Goal: Obtain resource: Obtain resource

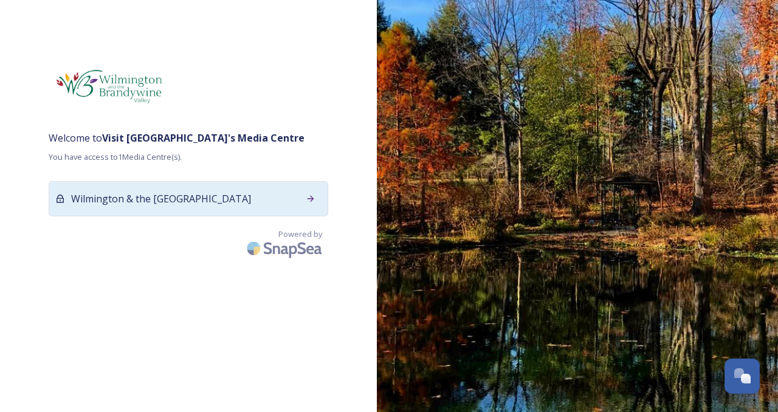
click at [251, 200] on span "Wilmington & the [GEOGRAPHIC_DATA]" at bounding box center [161, 199] width 180 height 15
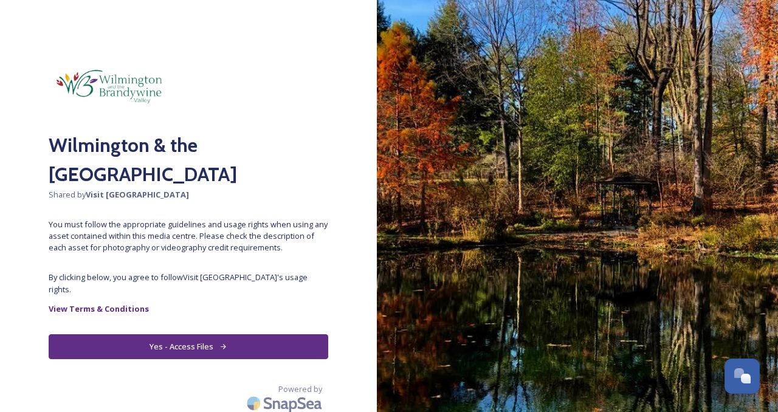
click at [219, 343] on icon at bounding box center [223, 347] width 8 height 8
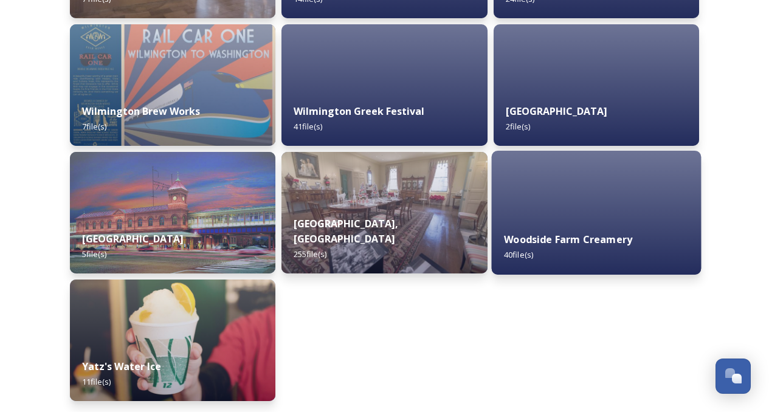
scroll to position [7193, 0]
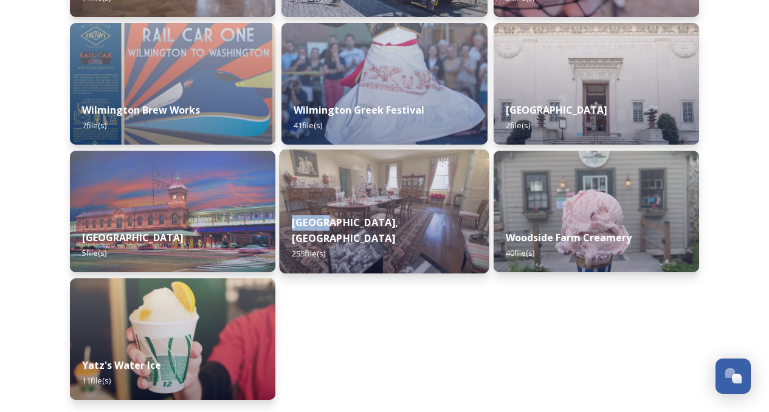
click at [423, 202] on img at bounding box center [385, 212] width 210 height 124
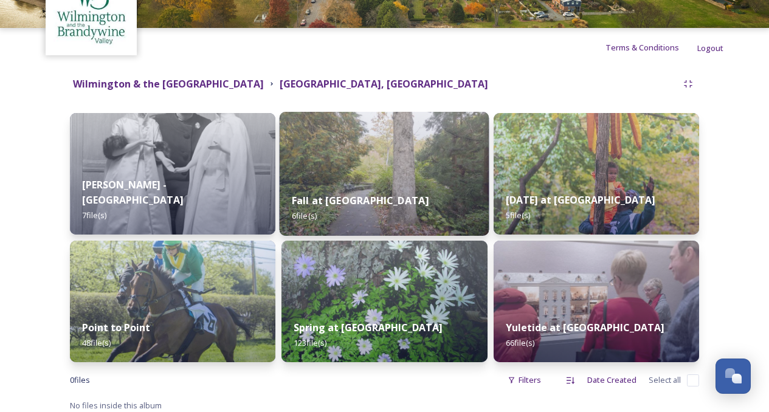
scroll to position [88, 0]
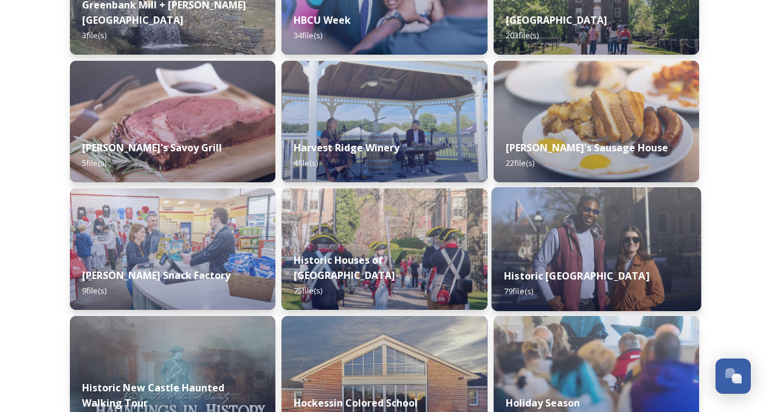
scroll to position [3526, 0]
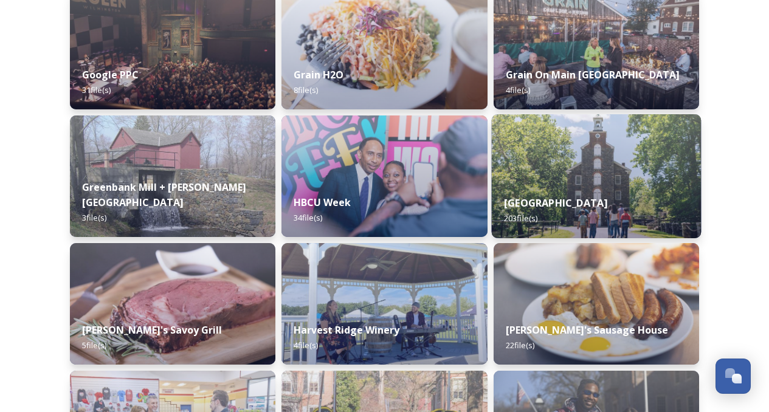
click at [601, 166] on img at bounding box center [596, 176] width 210 height 124
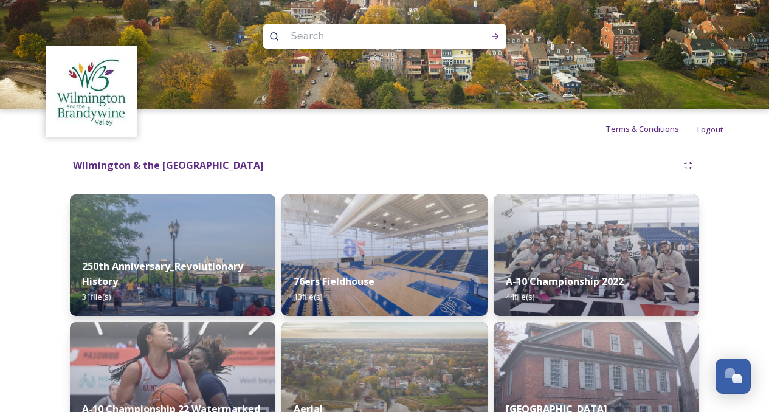
click at [328, 37] on input at bounding box center [368, 36] width 167 height 27
type input "cuba"
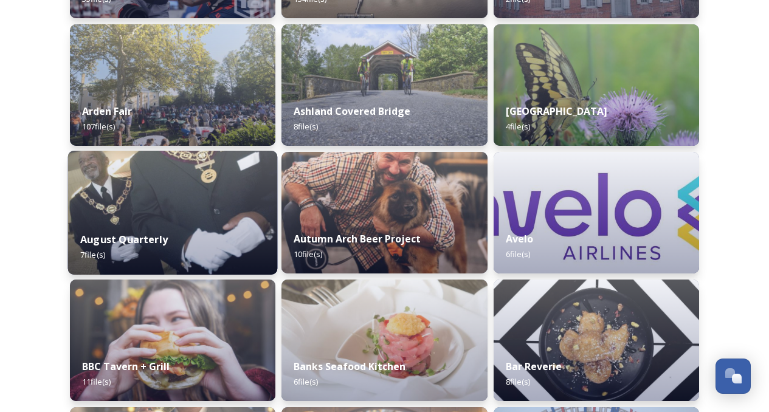
scroll to position [5183, 0]
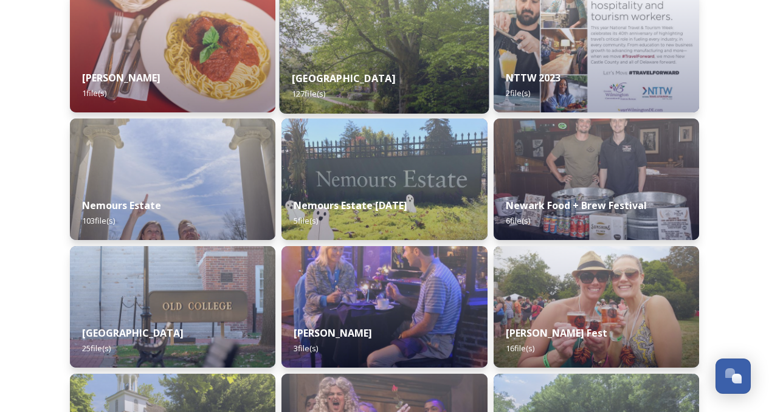
drag, startPoint x: 365, startPoint y: 77, endPoint x: 319, endPoint y: 72, distance: 46.5
click at [319, 72] on div "[GEOGRAPHIC_DATA] 127 file(s)" at bounding box center [385, 85] width 210 height 55
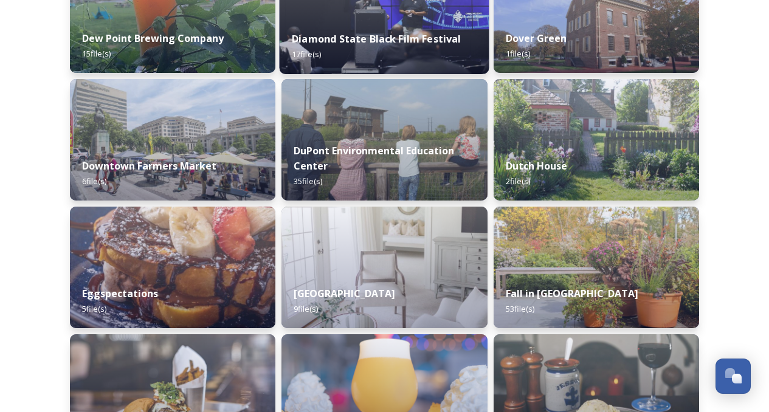
scroll to position [5183, 0]
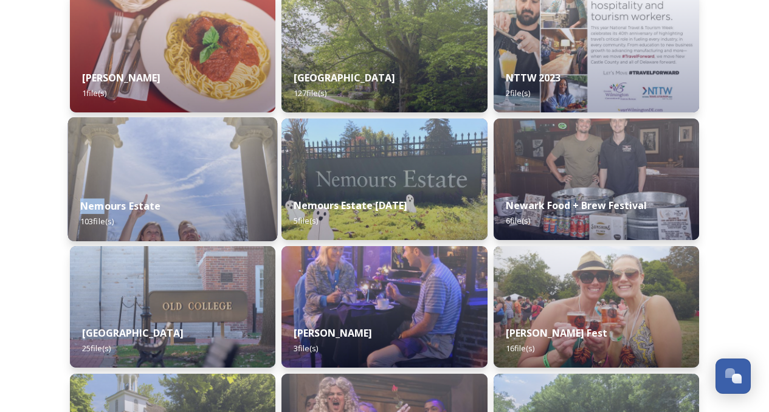
click at [204, 171] on img at bounding box center [173, 179] width 210 height 124
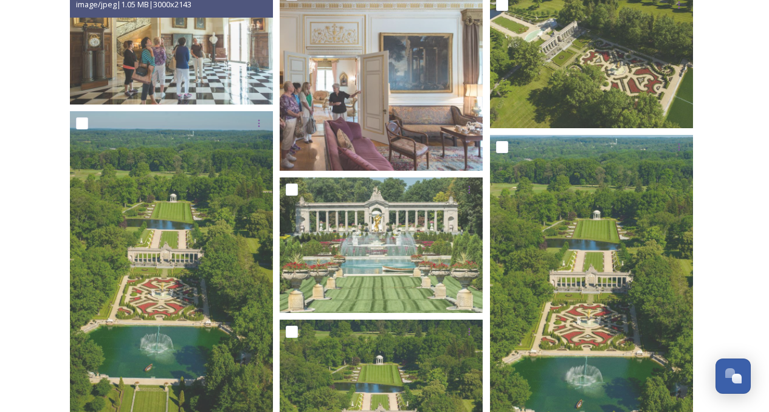
scroll to position [5923, 0]
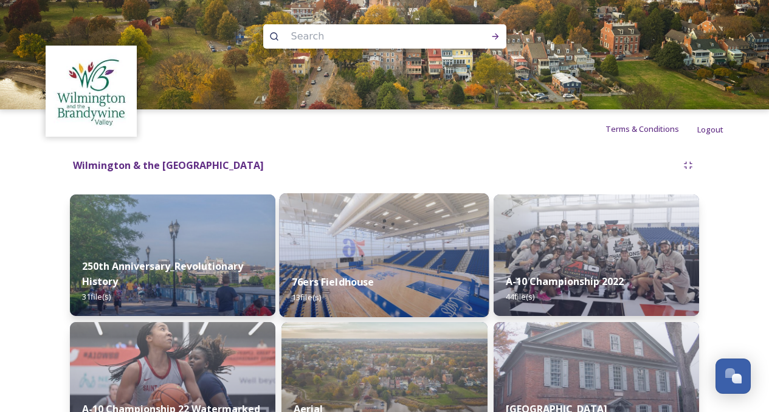
scroll to position [5183, 0]
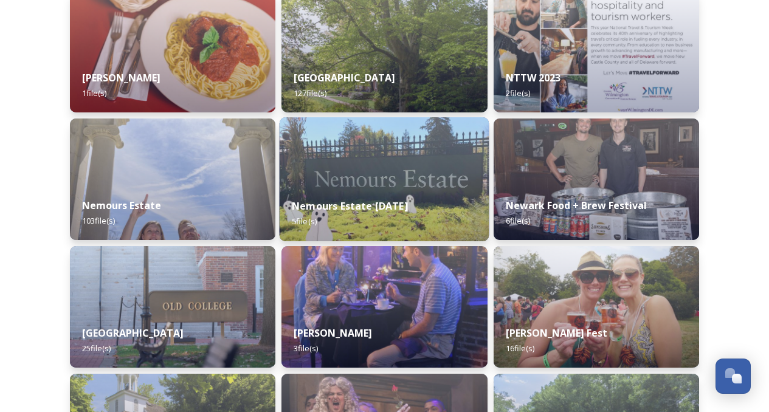
click at [407, 193] on div "Nemours Estate [DATE] 5 file(s)" at bounding box center [385, 213] width 210 height 55
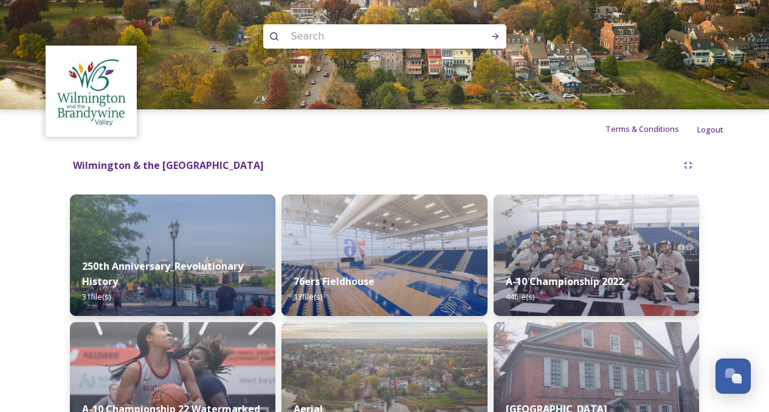
scroll to position [5055, 0]
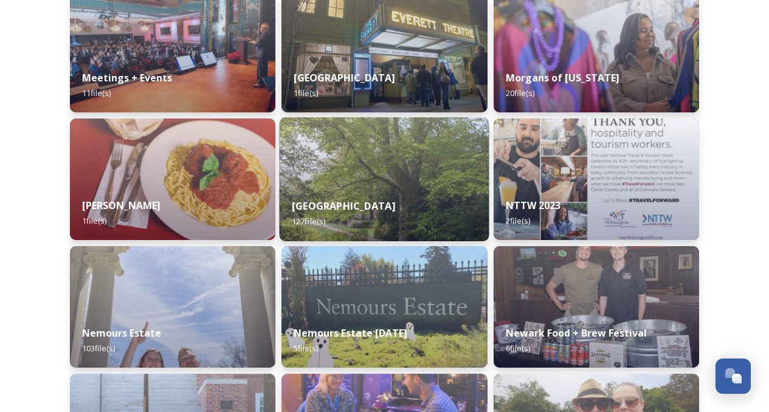
click at [392, 184] on img at bounding box center [385, 179] width 210 height 124
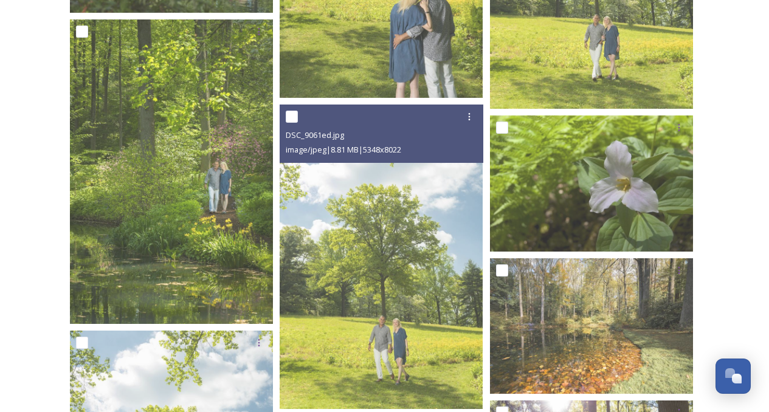
scroll to position [5688, 0]
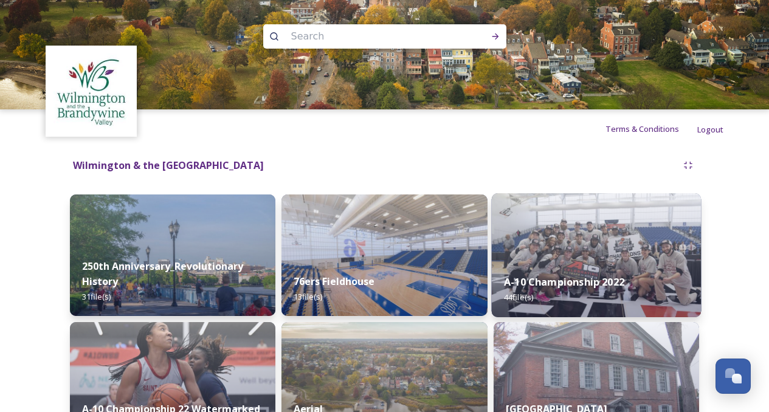
scroll to position [7193, 0]
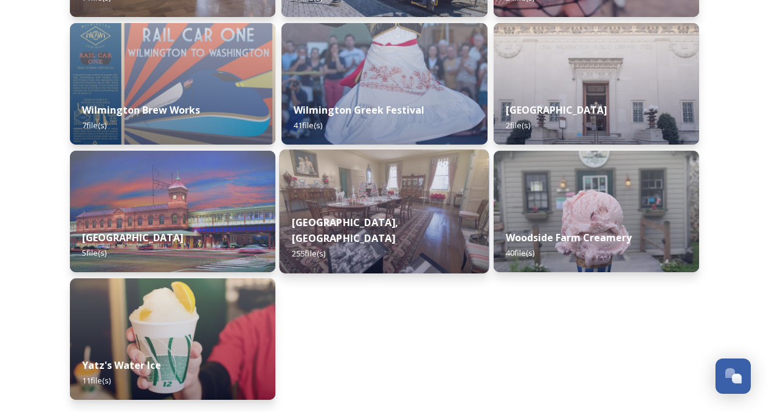
click at [379, 179] on img at bounding box center [385, 212] width 210 height 124
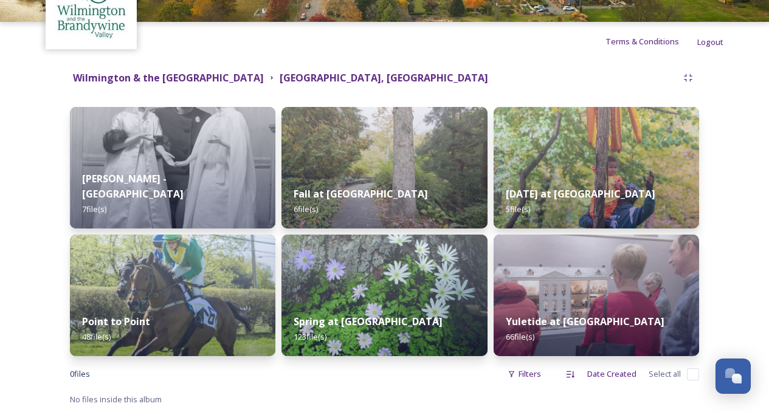
scroll to position [88, 0]
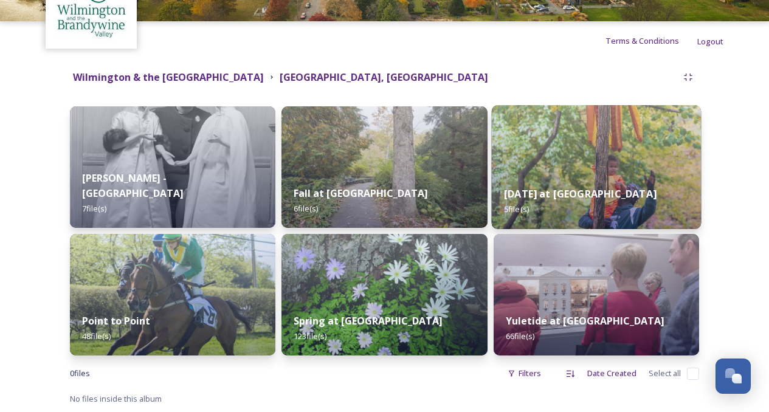
click at [621, 147] on img at bounding box center [596, 167] width 210 height 124
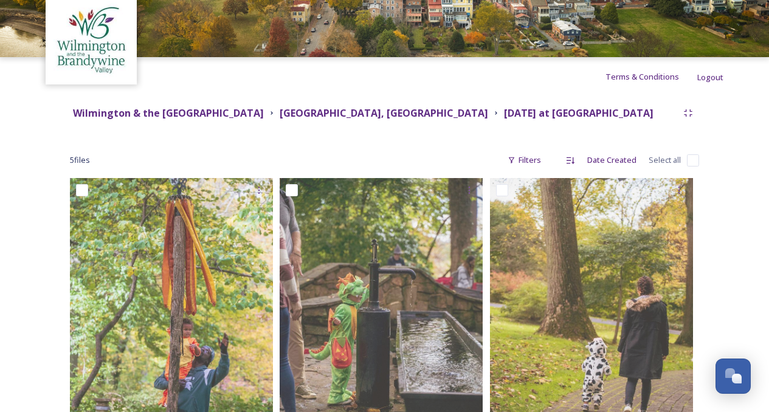
scroll to position [48, 0]
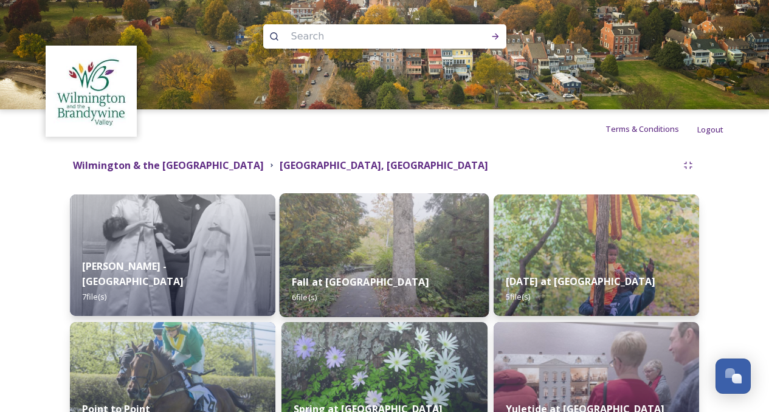
click at [343, 257] on img at bounding box center [385, 255] width 210 height 124
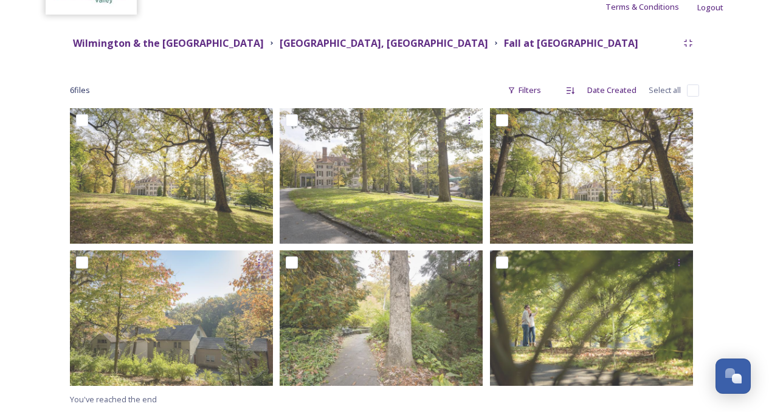
scroll to position [123, 0]
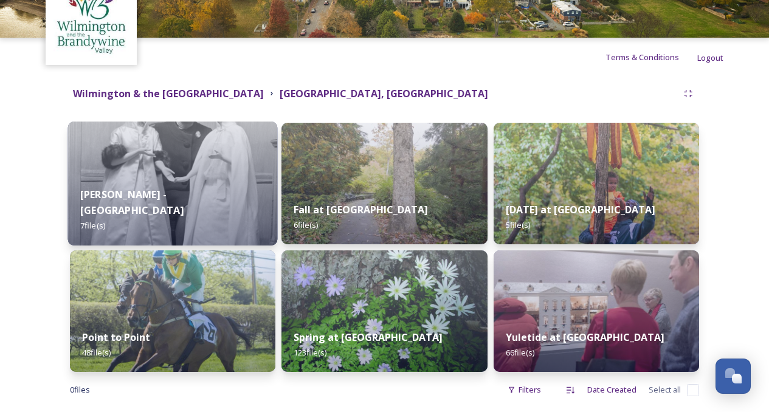
scroll to position [88, 0]
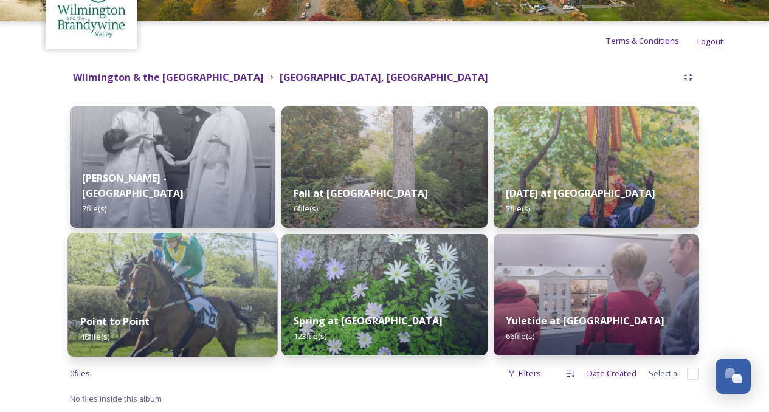
click at [202, 292] on img at bounding box center [173, 295] width 210 height 124
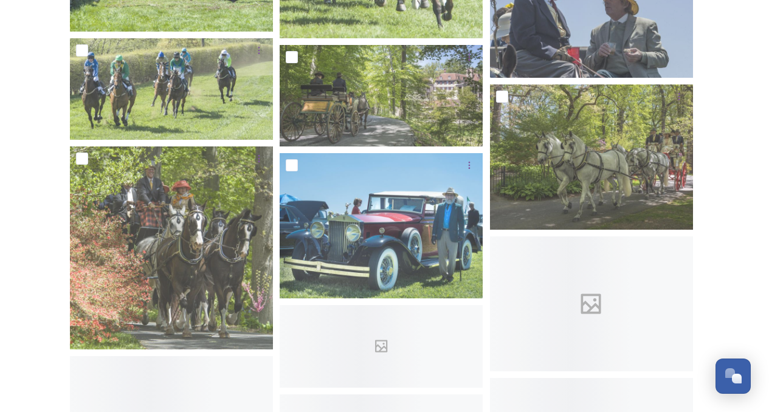
scroll to position [2006, 0]
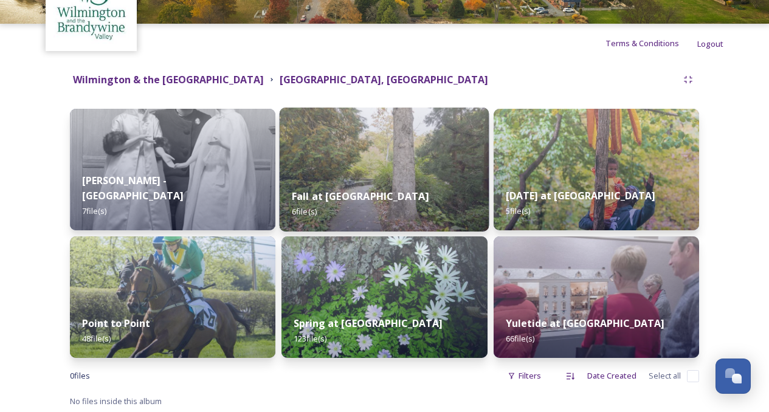
scroll to position [88, 0]
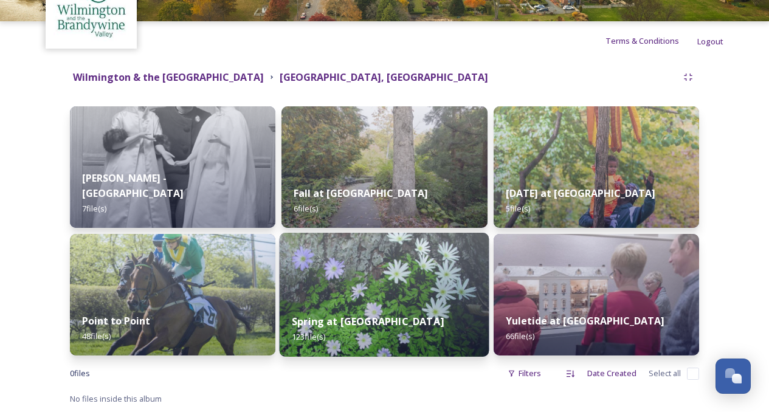
click at [381, 274] on img at bounding box center [385, 295] width 210 height 124
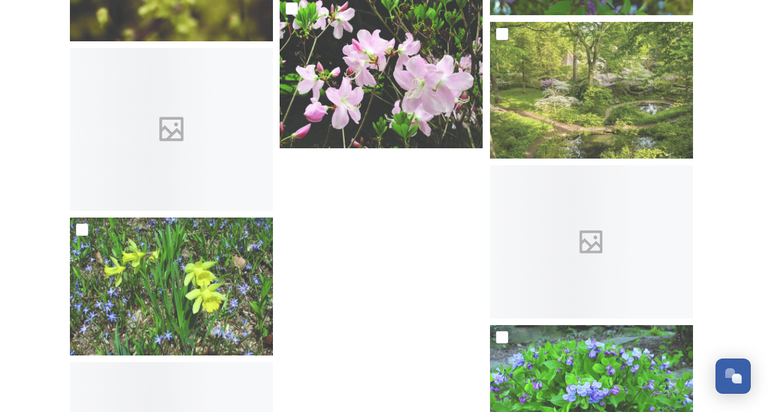
scroll to position [7052, 0]
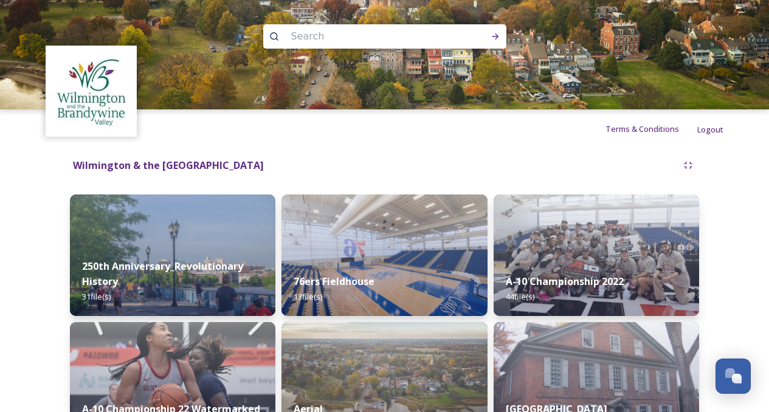
scroll to position [4800, 0]
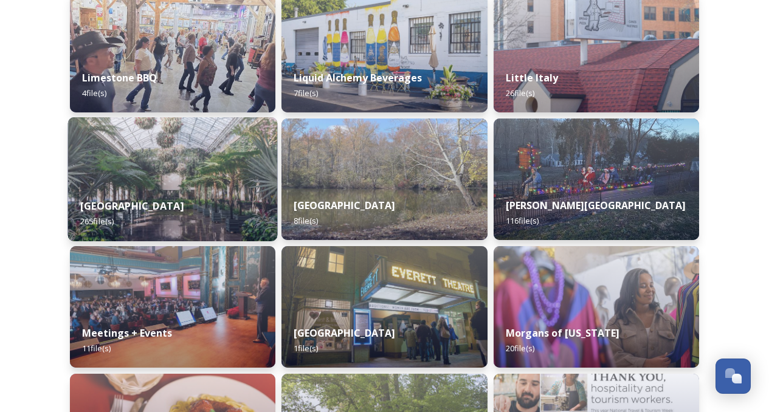
click at [236, 168] on img at bounding box center [173, 179] width 210 height 124
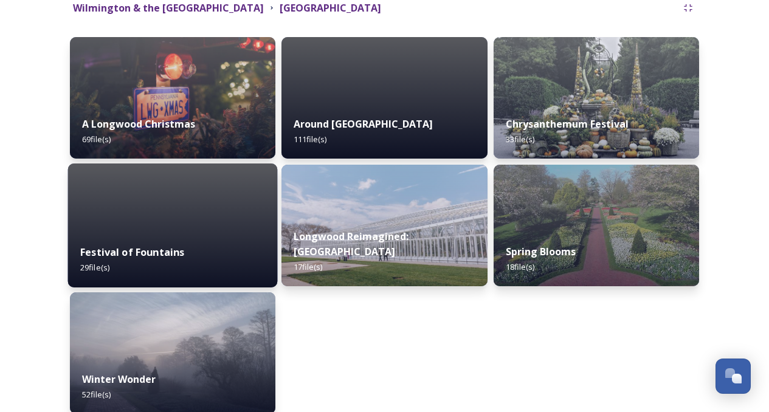
scroll to position [155, 0]
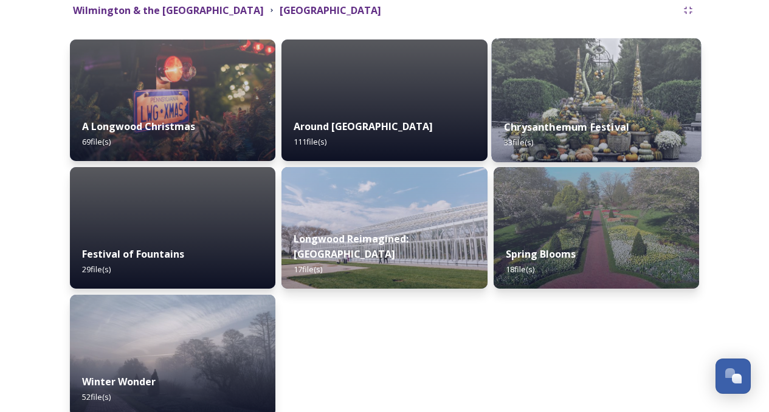
click at [620, 84] on img at bounding box center [596, 100] width 210 height 124
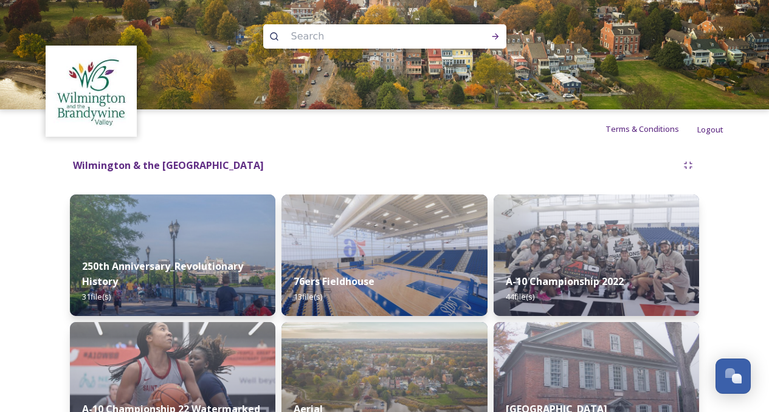
scroll to position [7193, 0]
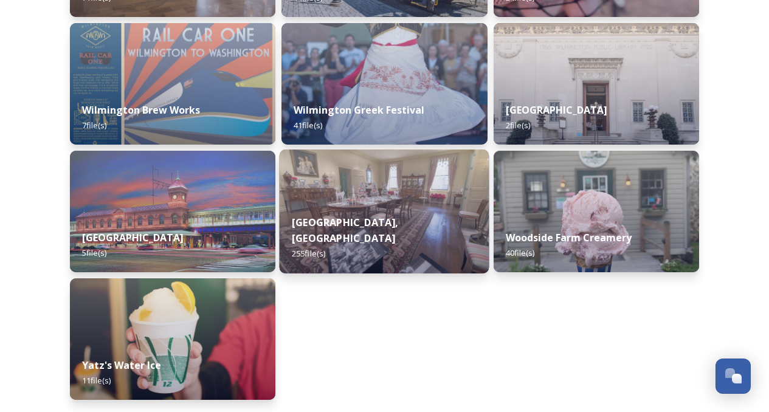
click at [346, 195] on img at bounding box center [385, 212] width 210 height 124
